Goal: Check status: Check status

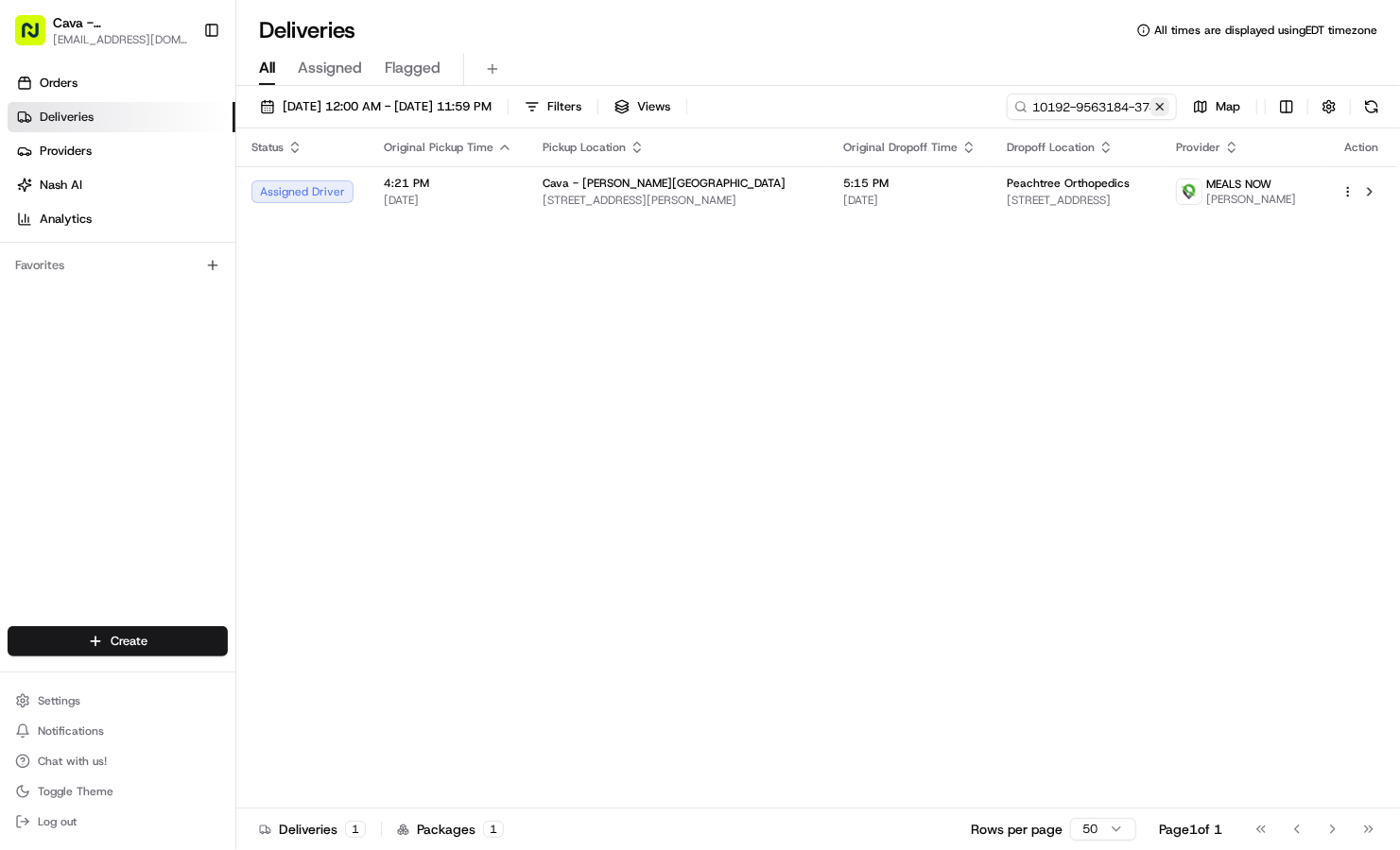
click at [1161, 104] on button at bounding box center [1159, 106] width 19 height 19
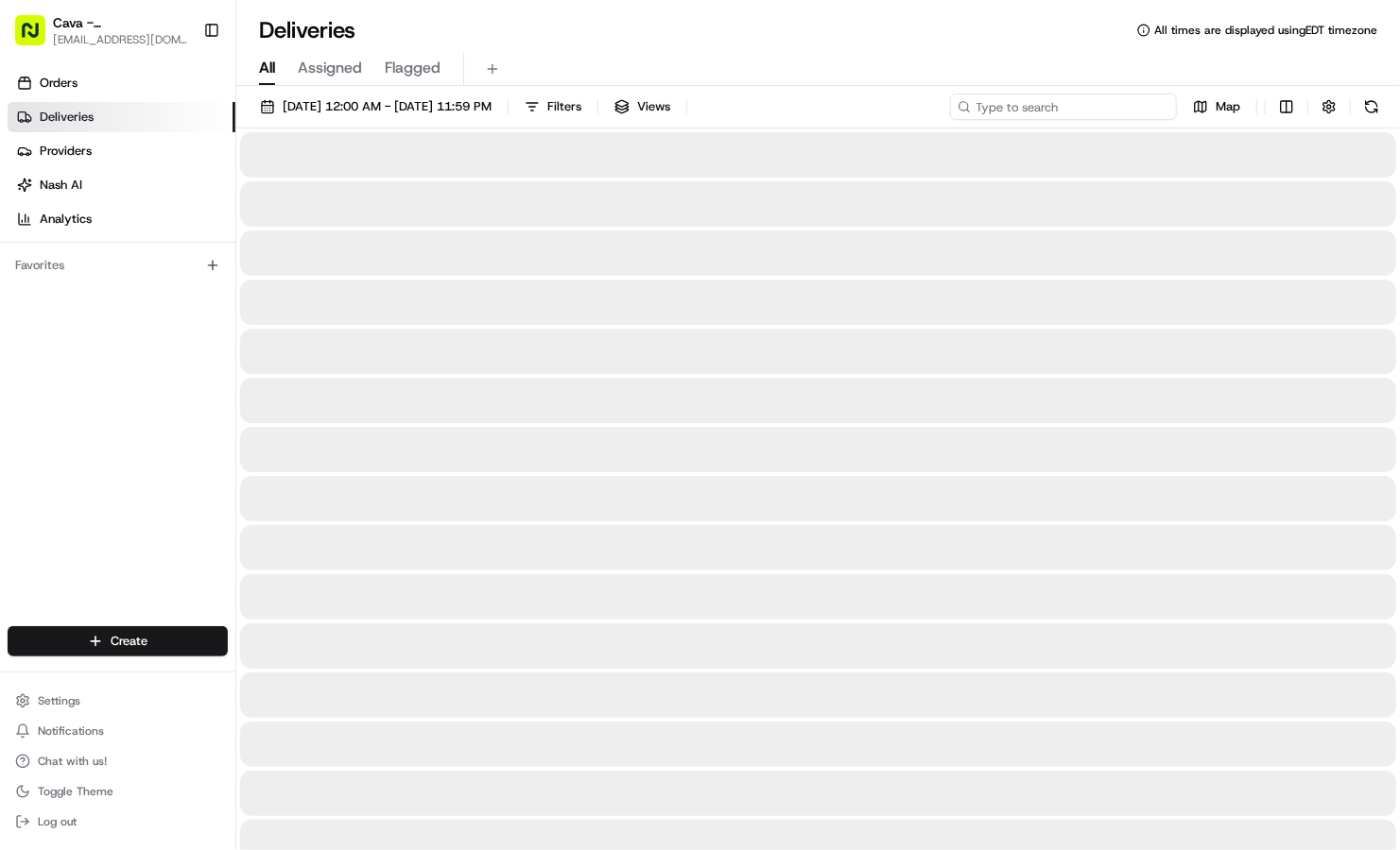
click at [1095, 100] on input at bounding box center [1063, 106] width 227 height 27
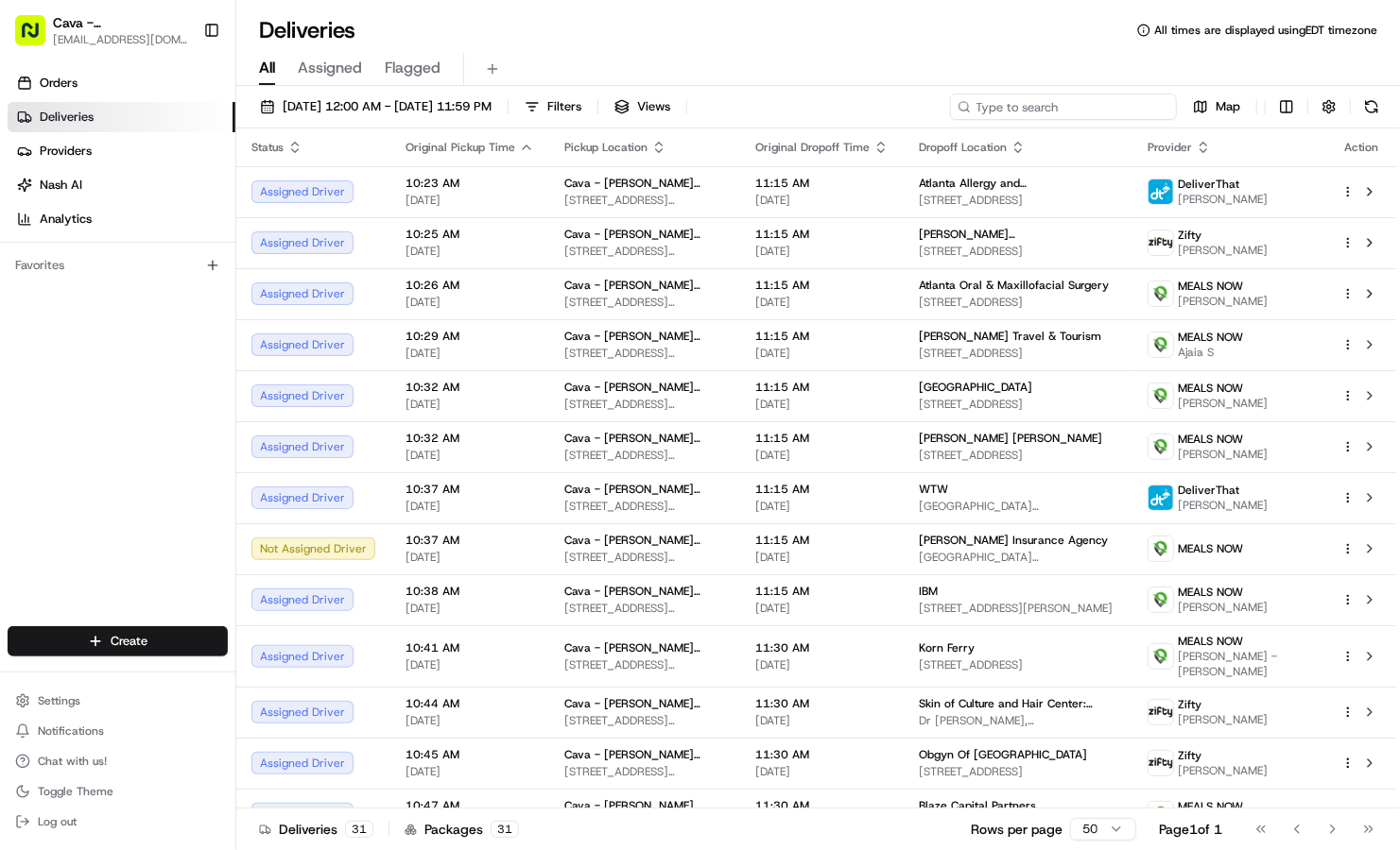
paste input "10192-7543484-3719357"
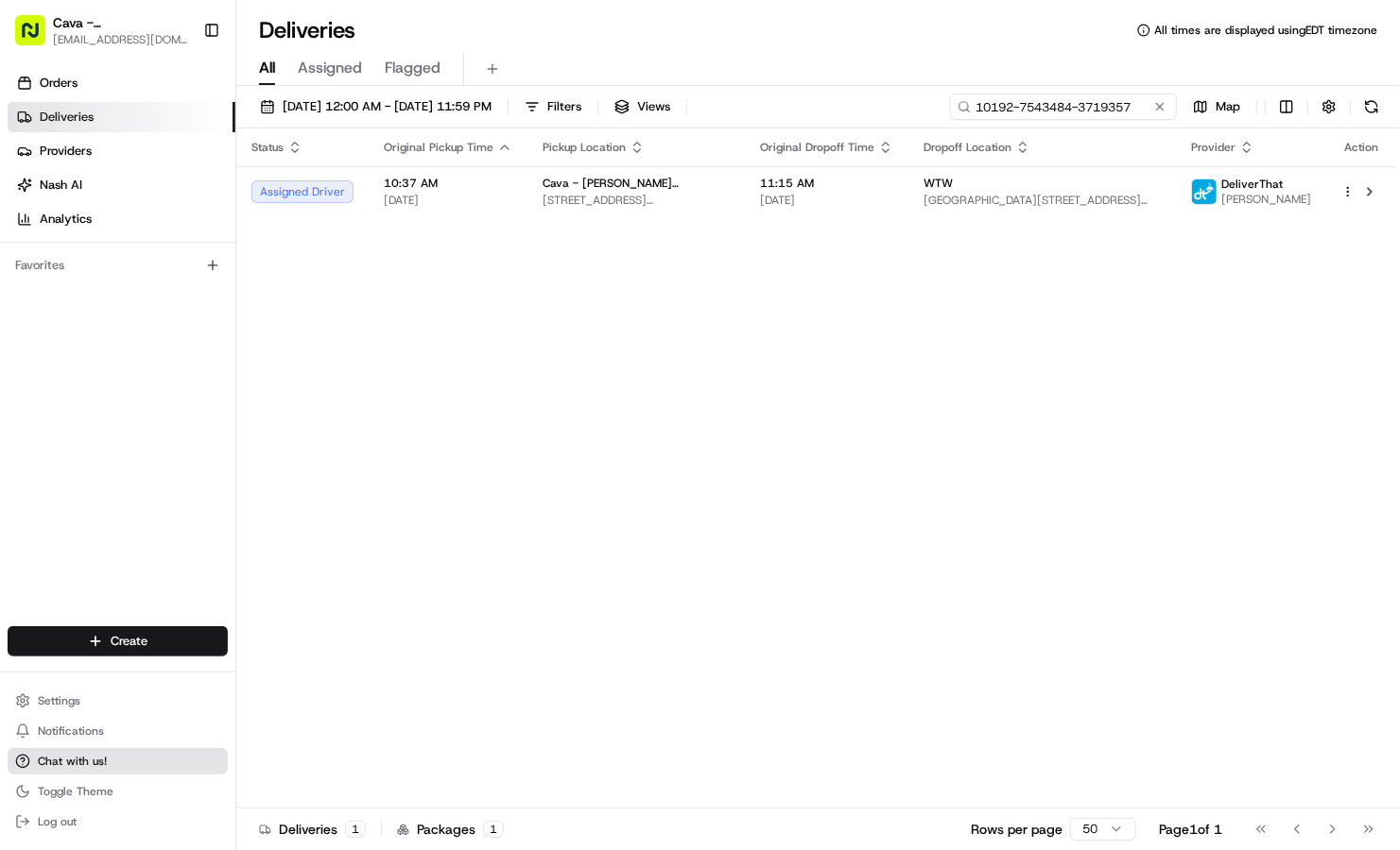
type input "10192-7543484-3719357"
click at [181, 772] on button "Chat with us!" at bounding box center [117, 762] width 220 height 27
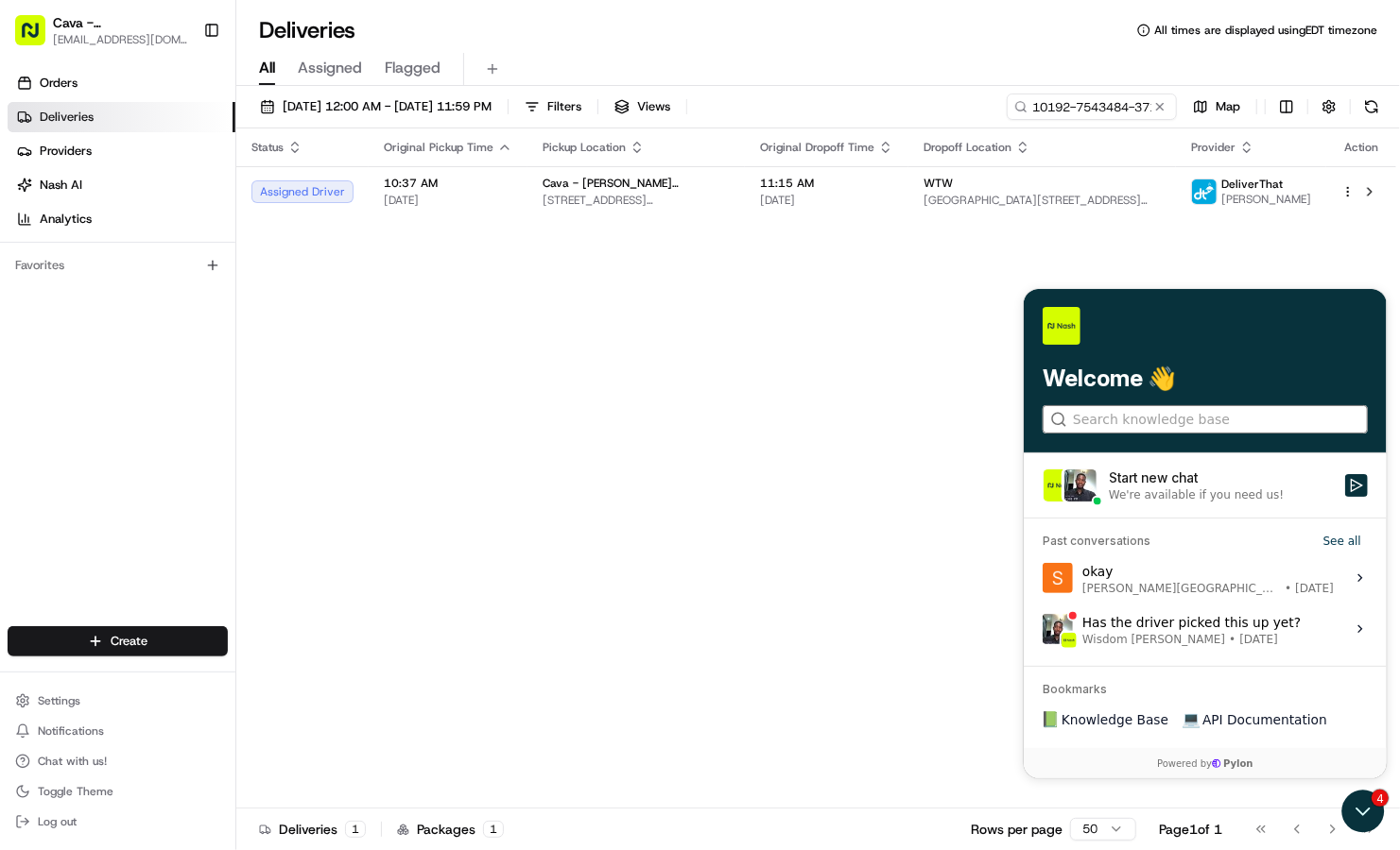
click at [1197, 418] on input "search" at bounding box center [1203, 420] width 262 height 20
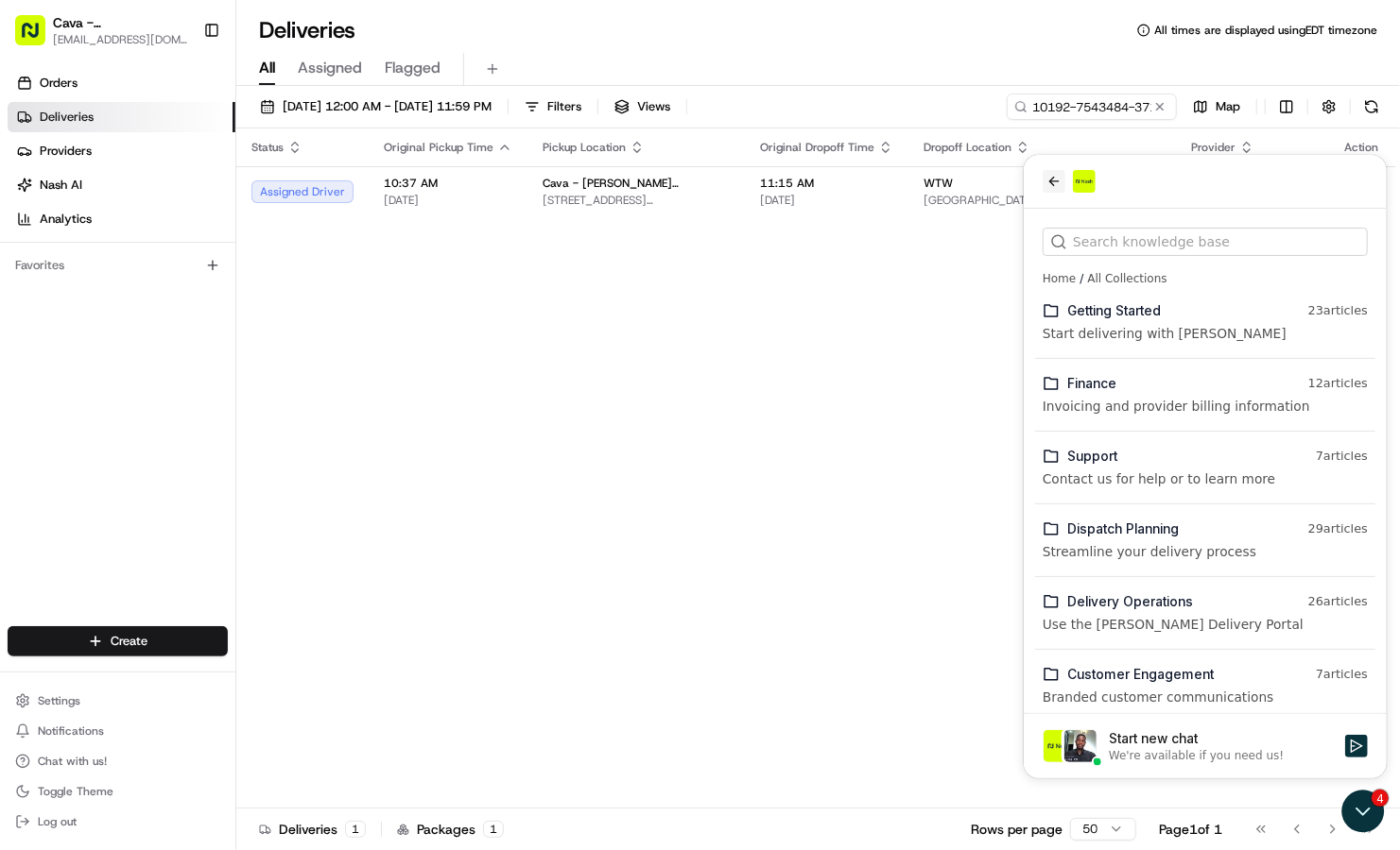
click at [1052, 186] on icon "back" at bounding box center [1052, 180] width 15 height 15
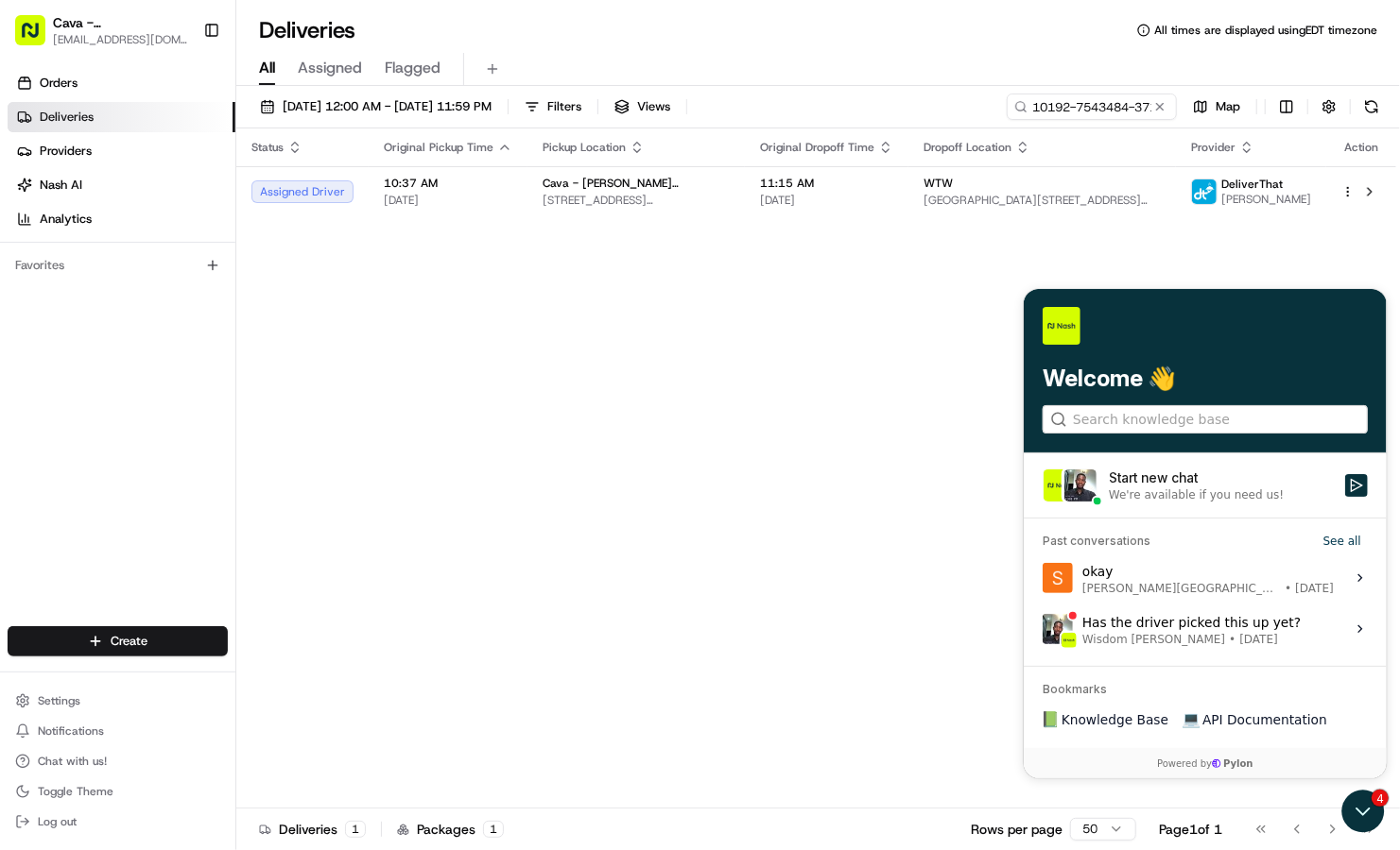
click at [1132, 490] on div "We're available if you need us!" at bounding box center [1195, 493] width 175 height 15
click at [1344, 490] on button "Start new chat We're available if you need us!" at bounding box center [1355, 484] width 23 height 23
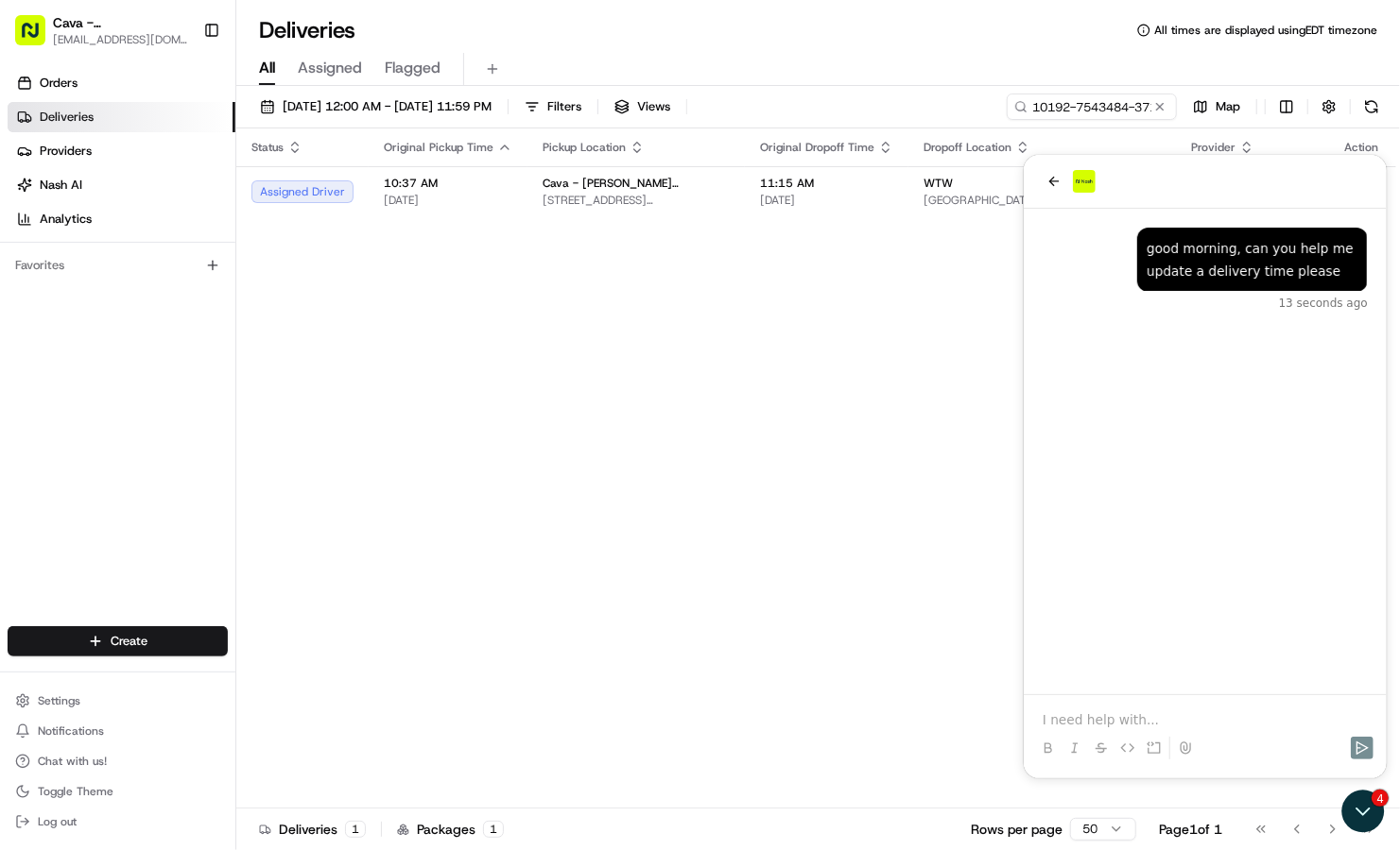
click at [1069, 719] on p at bounding box center [1203, 719] width 325 height 19
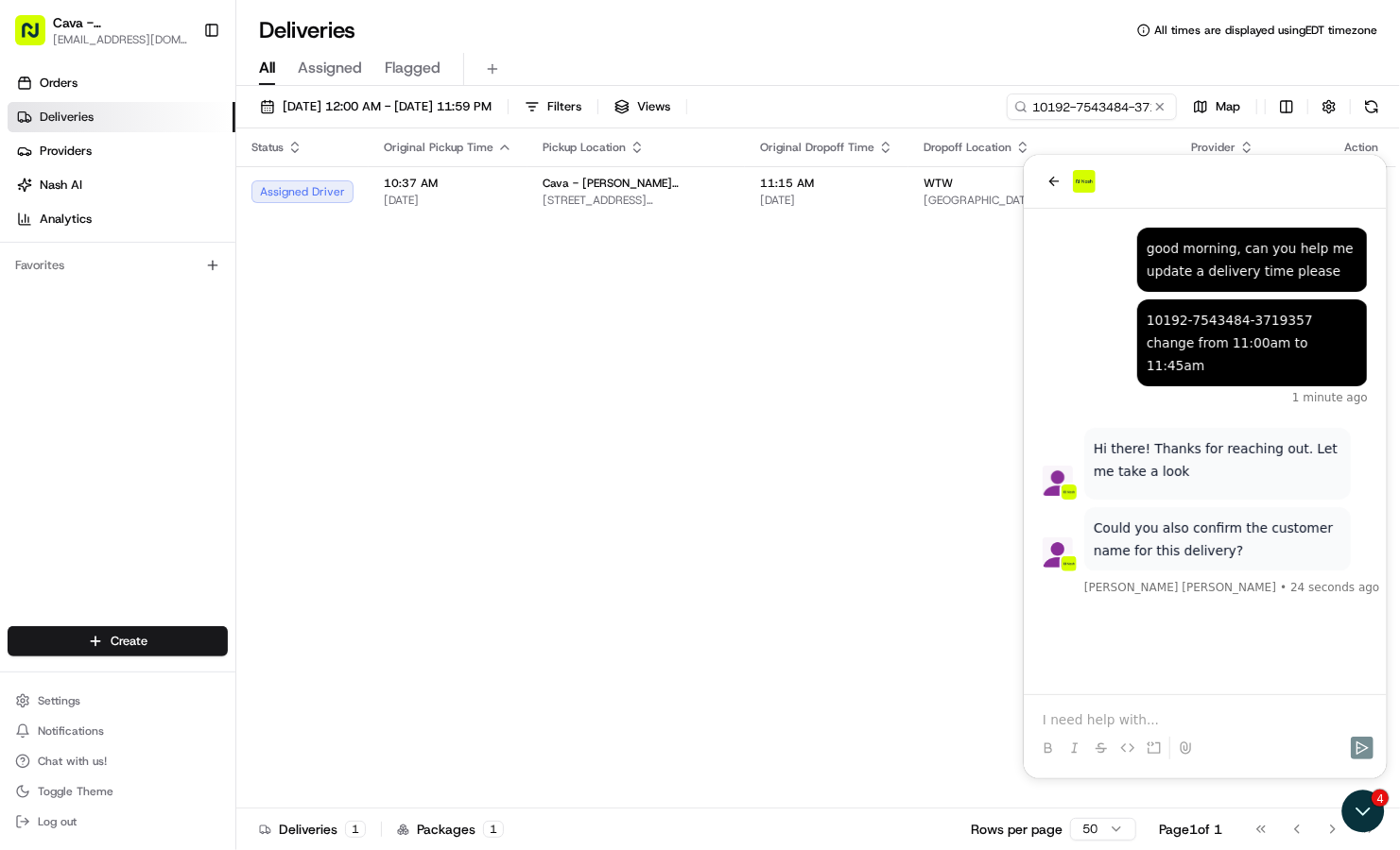
click at [1161, 700] on div at bounding box center [1204, 731] width 348 height 72
click at [1155, 727] on p at bounding box center [1203, 719] width 325 height 19
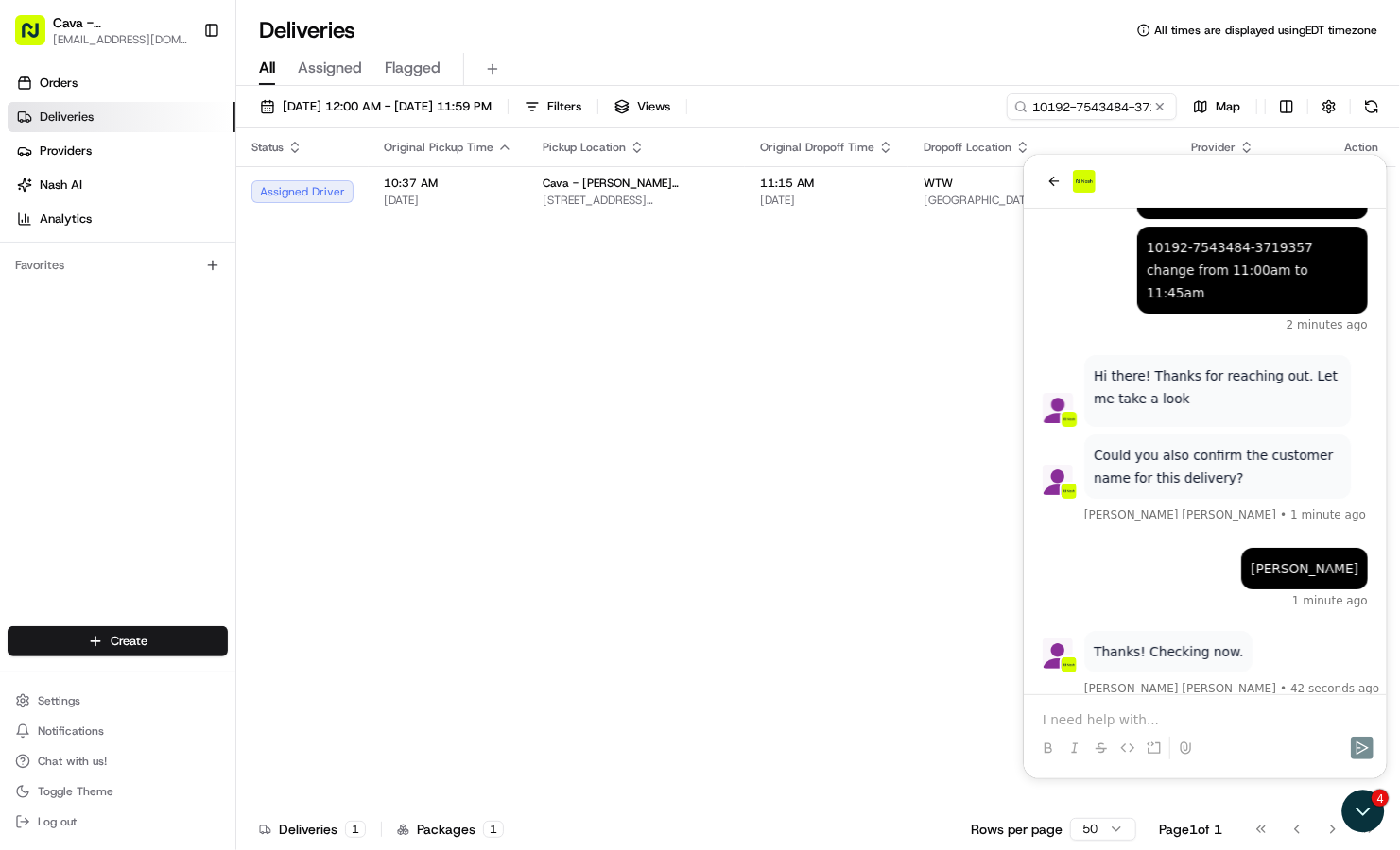
click at [1098, 720] on p at bounding box center [1203, 719] width 325 height 19
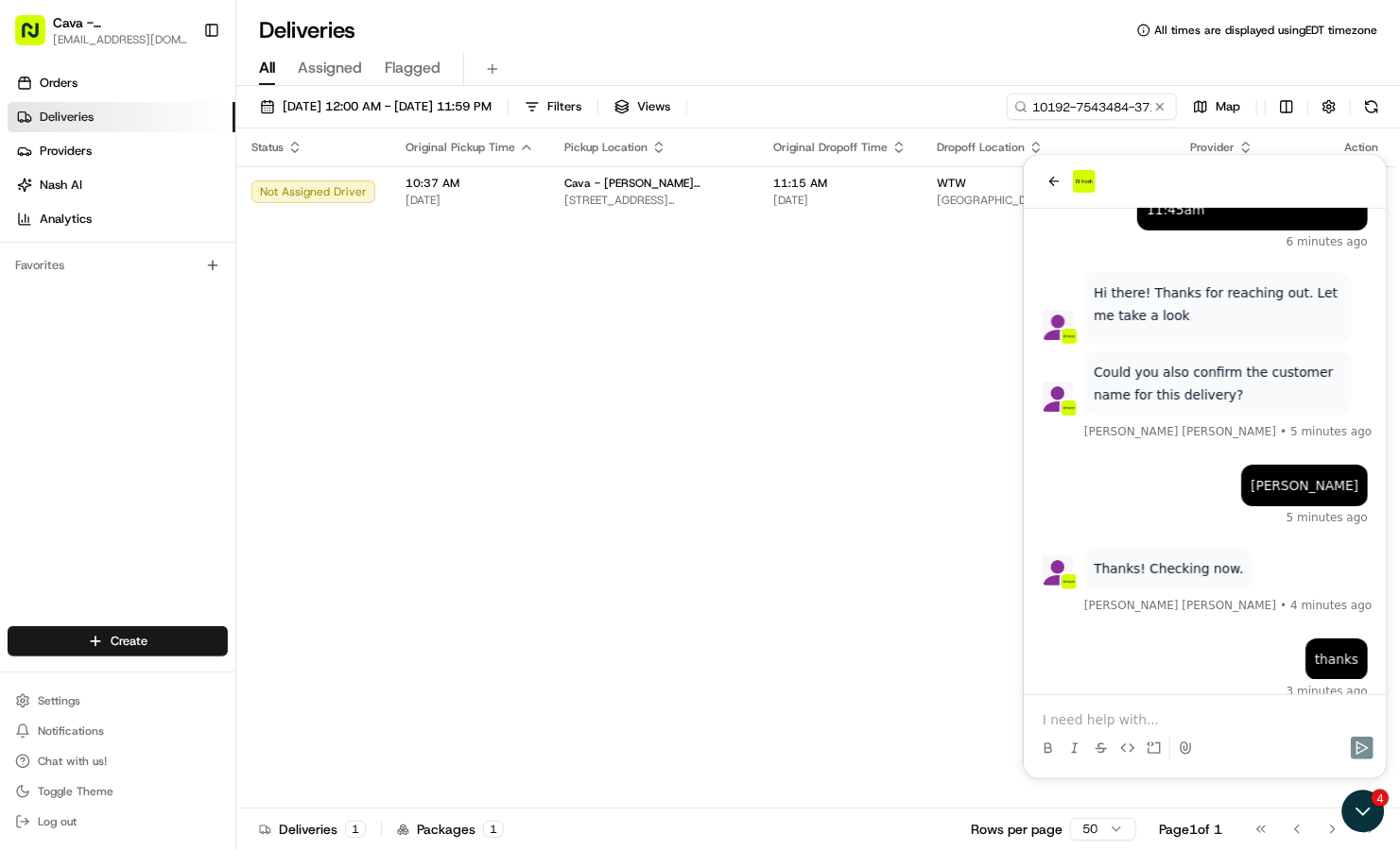
click at [1098, 720] on p at bounding box center [1203, 719] width 325 height 19
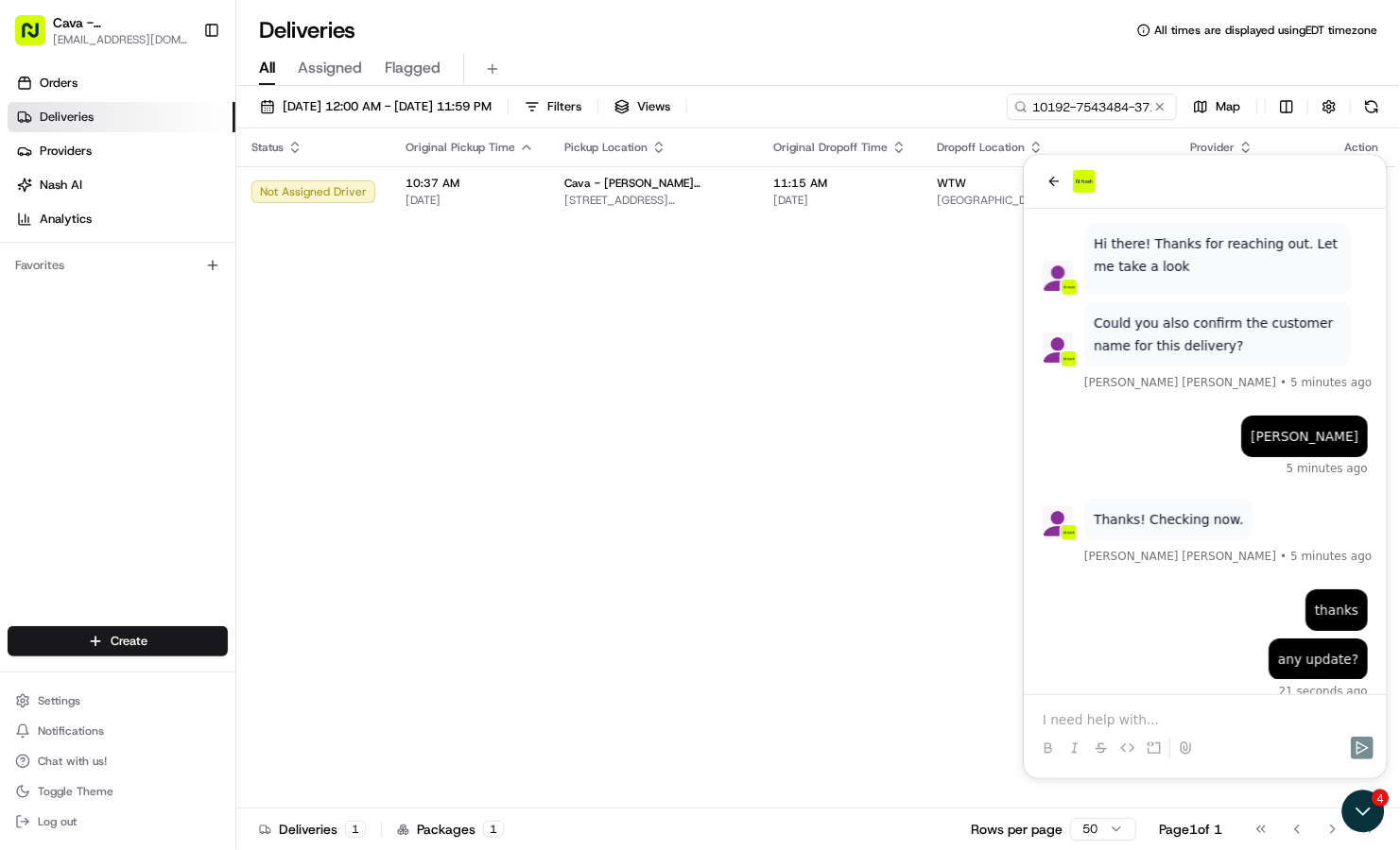
scroll to position [364, 0]
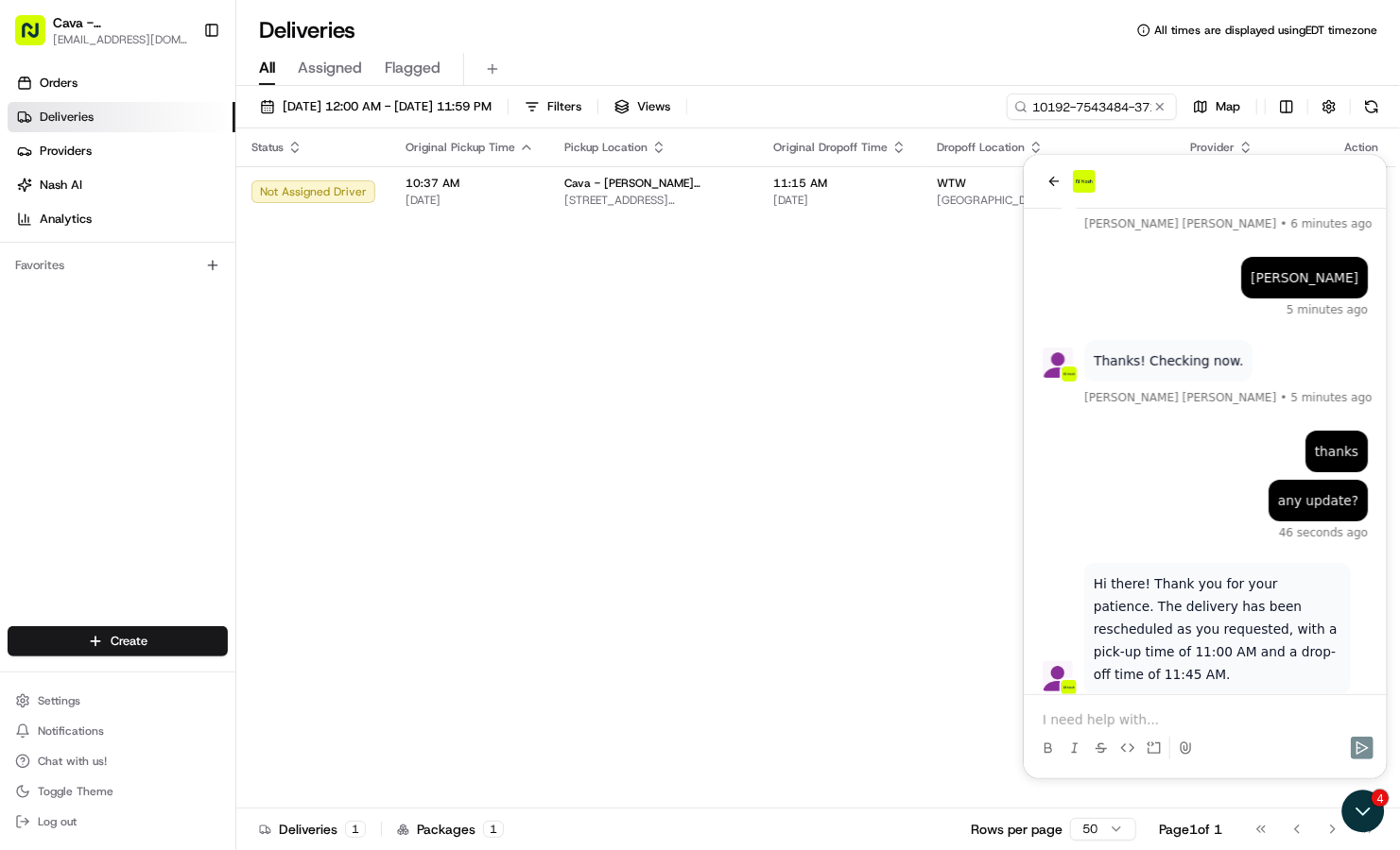
click at [1213, 717] on p at bounding box center [1203, 719] width 325 height 19
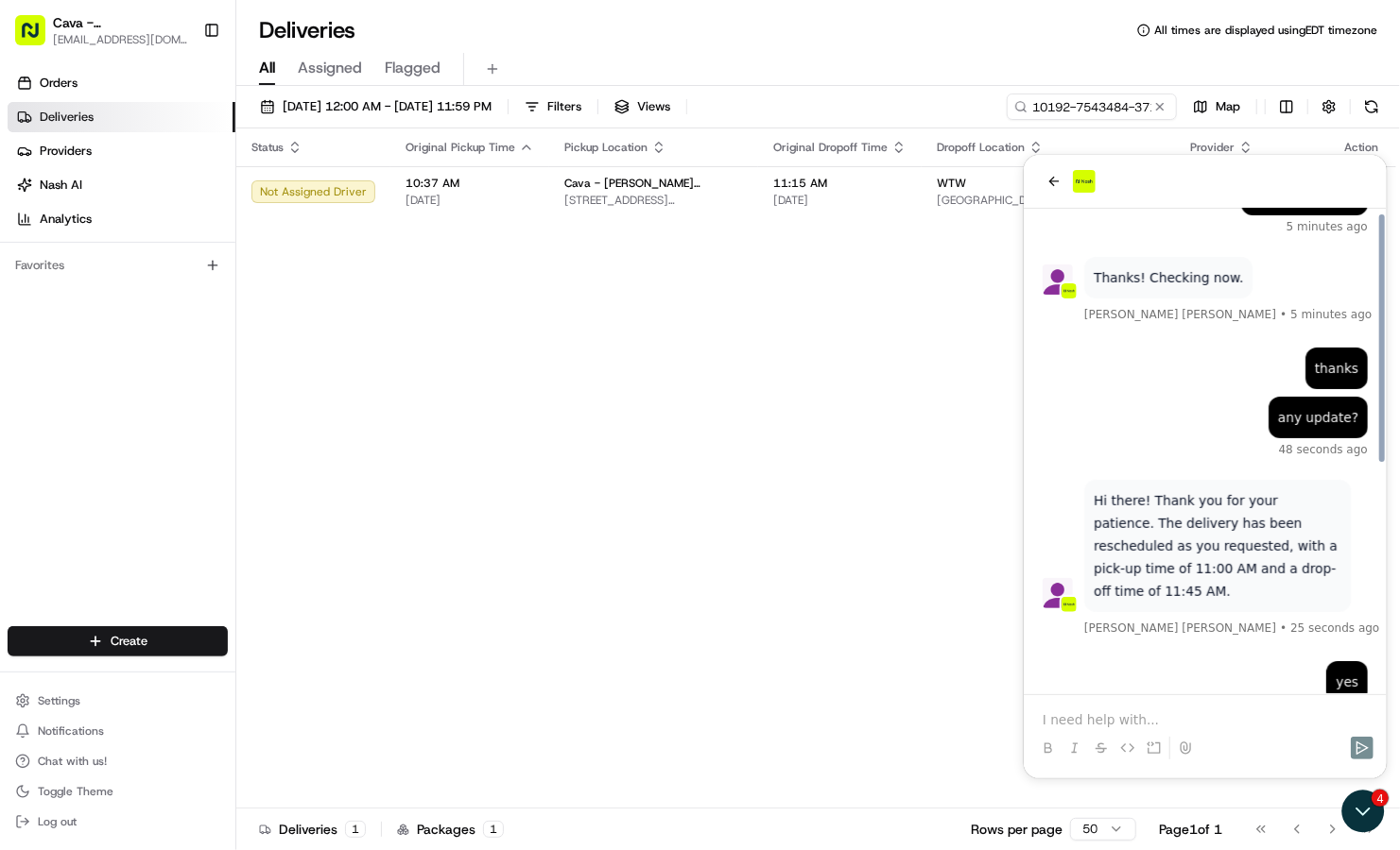
scroll to position [561, 0]
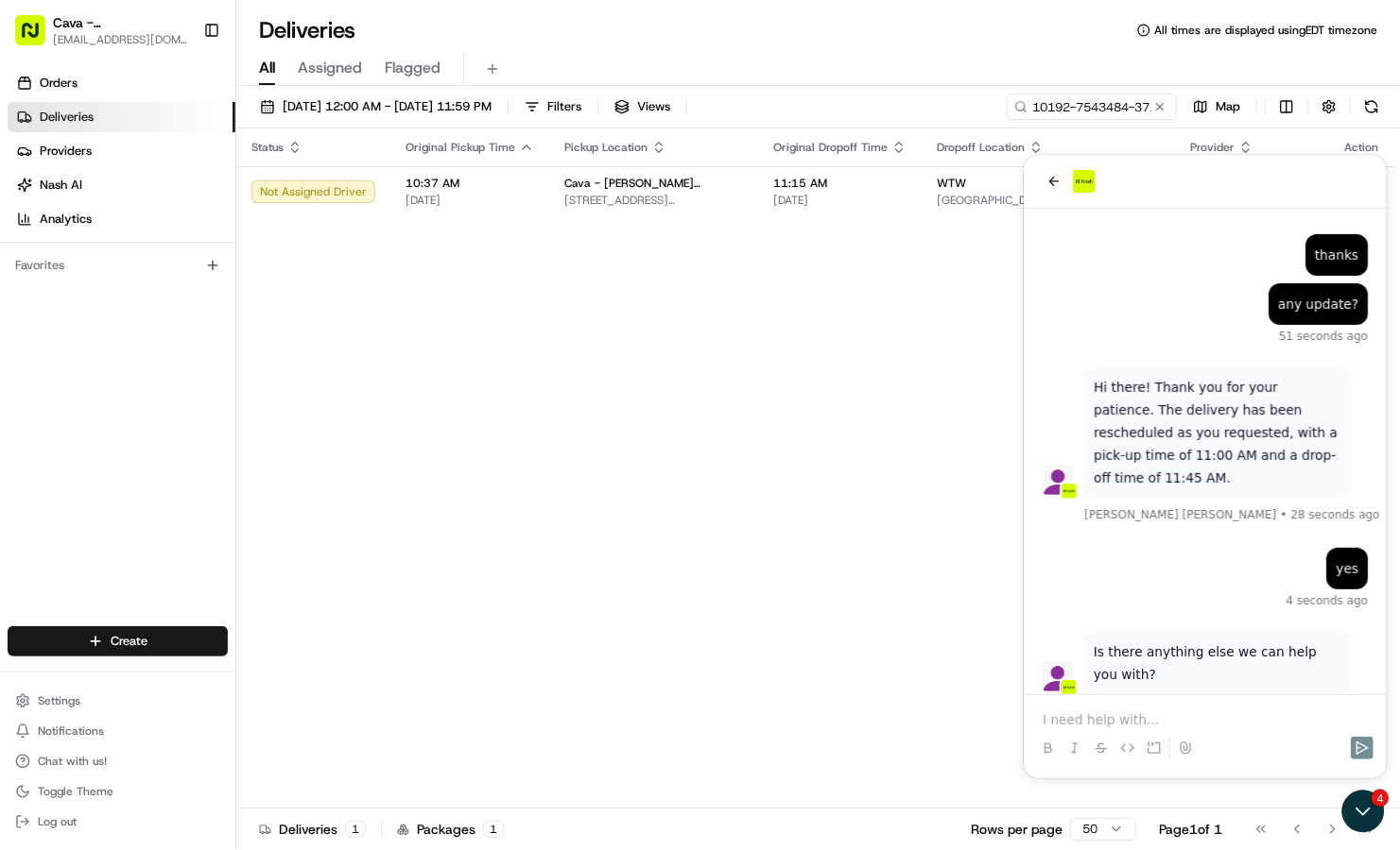
click at [1213, 717] on p at bounding box center [1203, 719] width 325 height 19
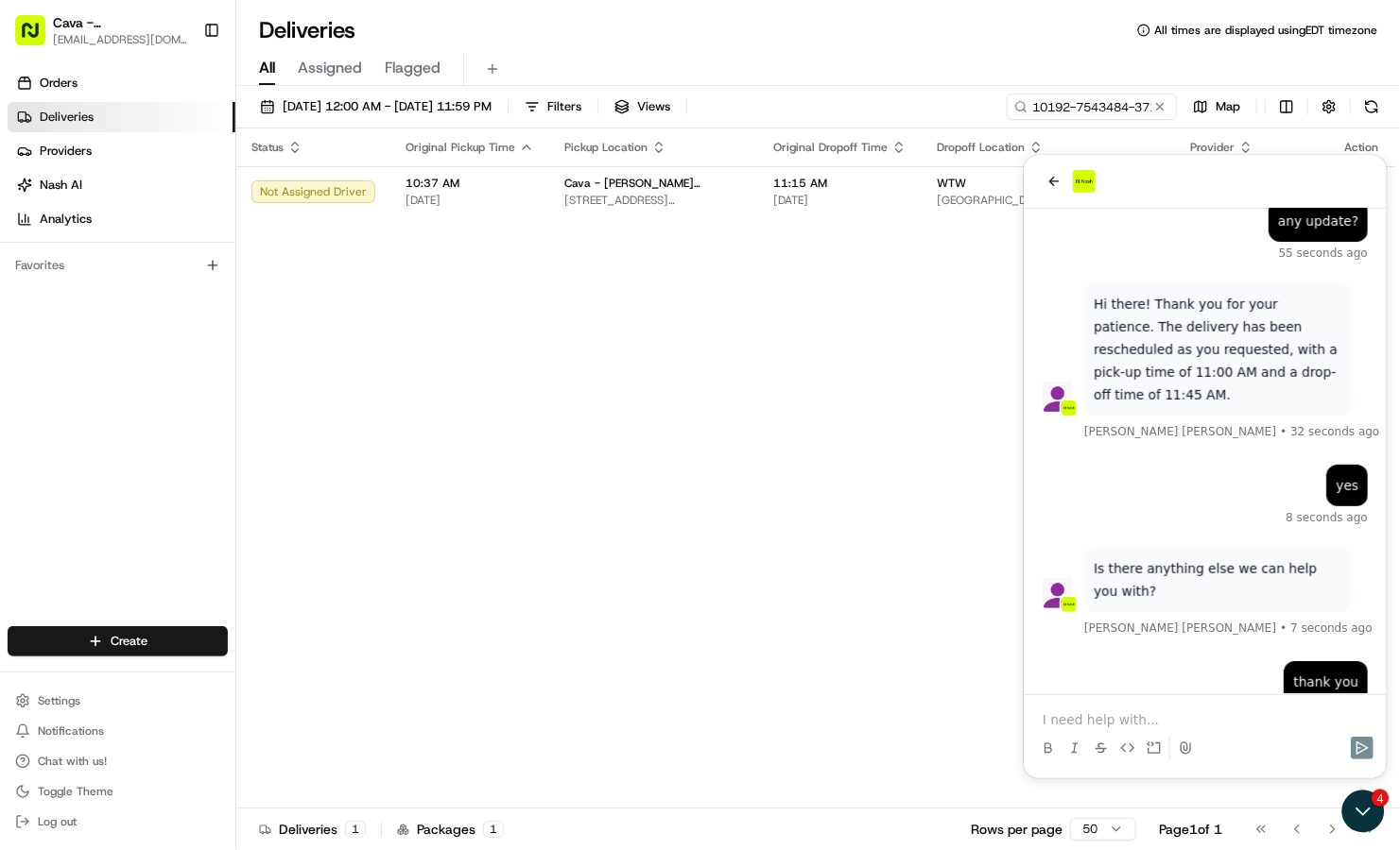
click at [1213, 717] on p at bounding box center [1203, 719] width 325 height 19
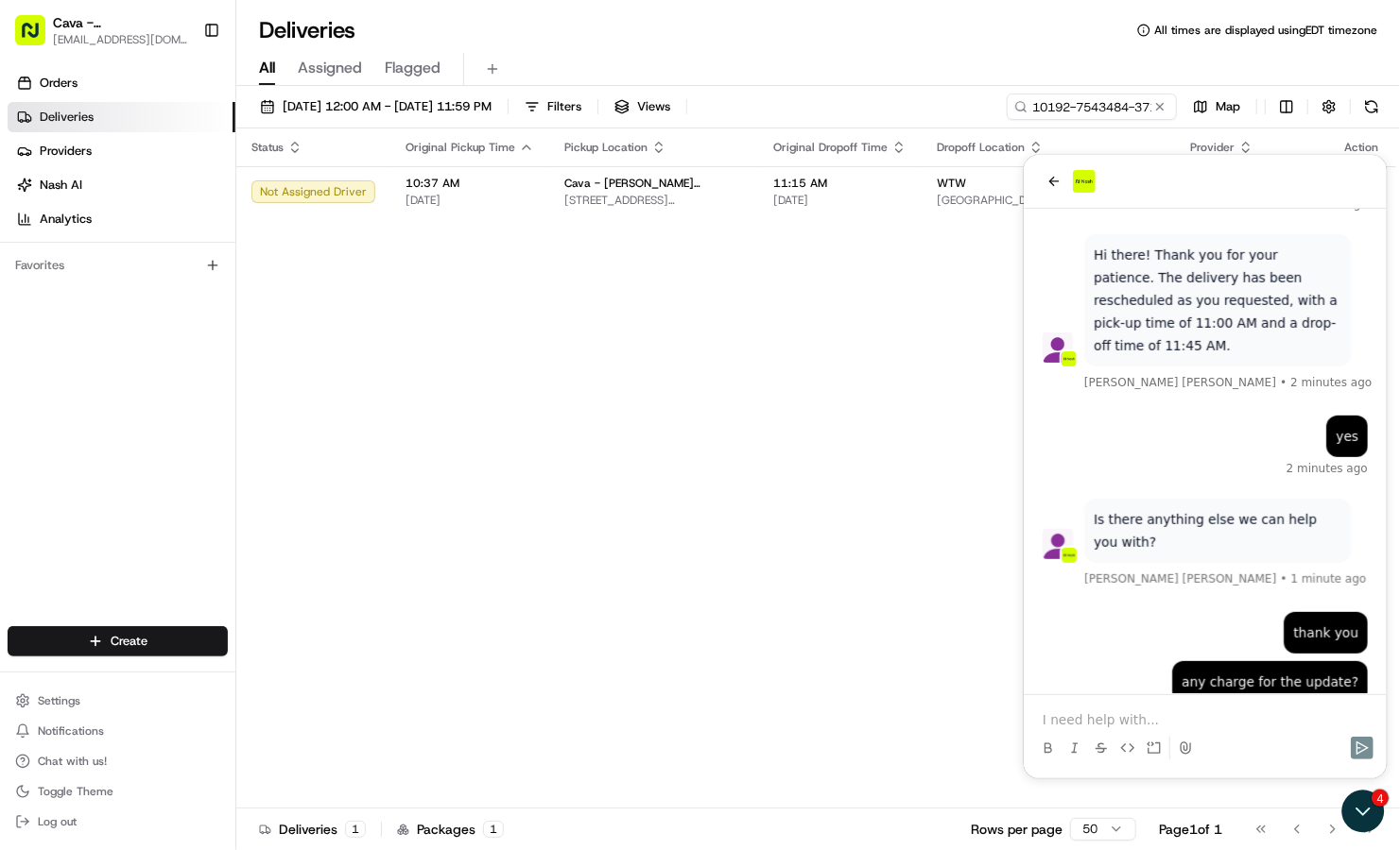
click at [1213, 717] on p at bounding box center [1203, 719] width 325 height 19
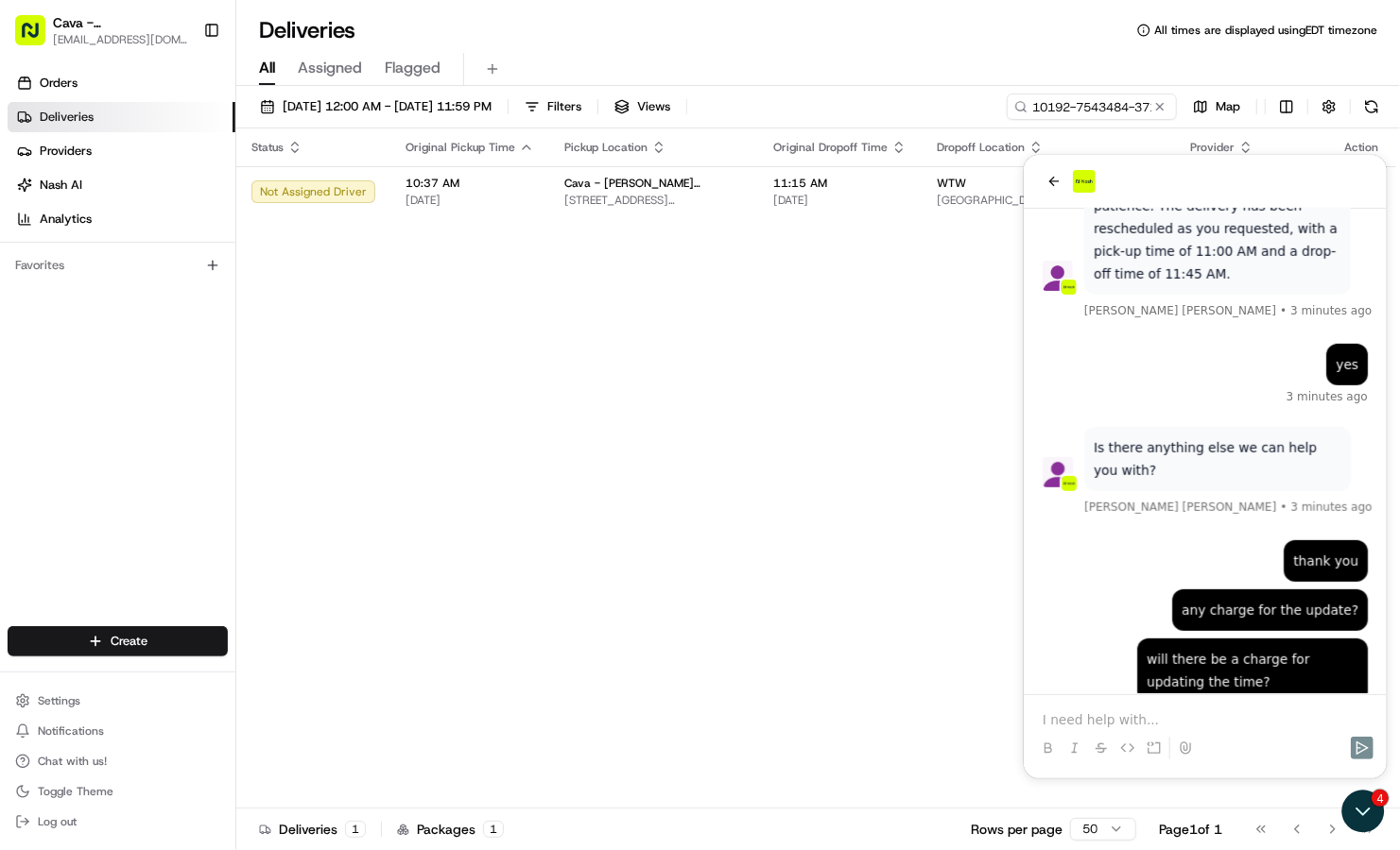
scroll to position [901, 0]
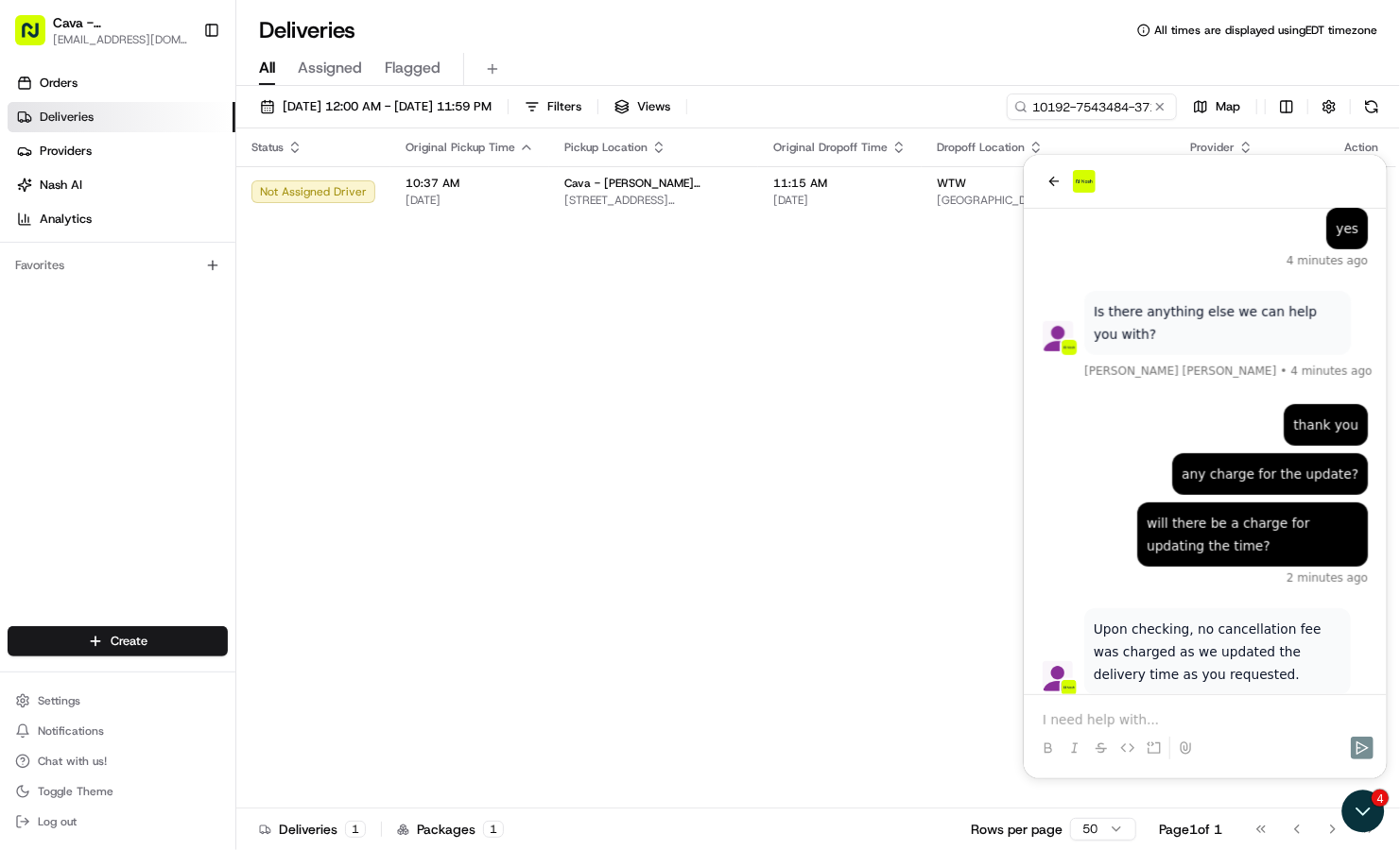
click at [1256, 716] on p at bounding box center [1203, 719] width 325 height 19
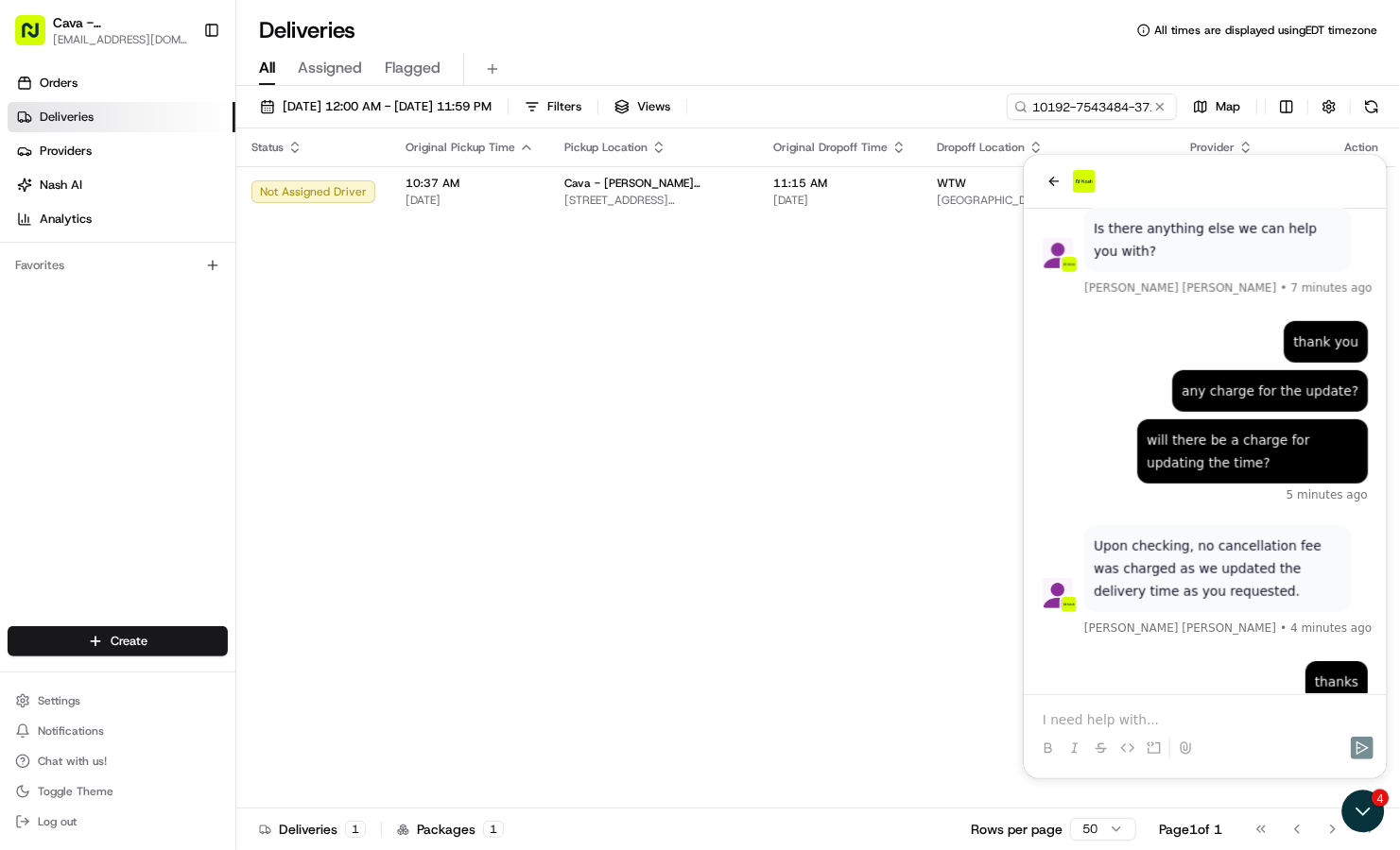
click at [1086, 717] on p at bounding box center [1203, 719] width 325 height 19
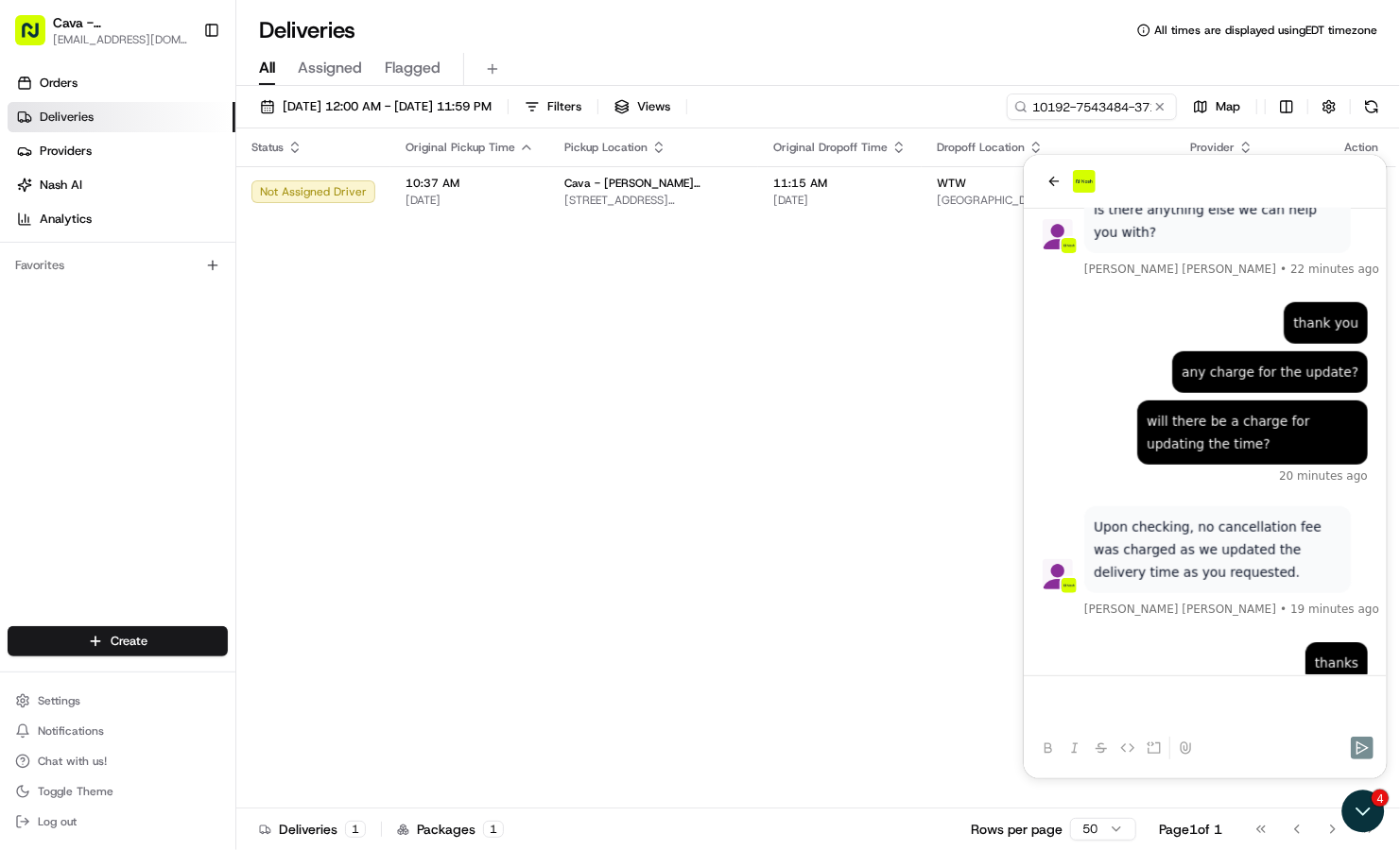
click at [838, 497] on div "Status Original Pickup Time Pickup Location Original Dropoff Time Dropoff Locat…" at bounding box center [816, 468] width 1159 height 680
